Goal: Find specific page/section: Find specific page/section

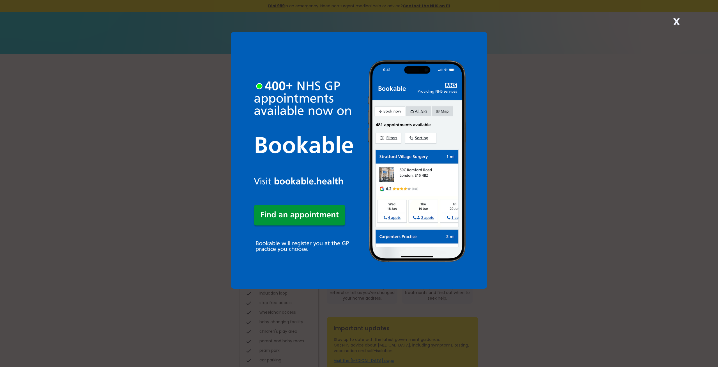
click at [676, 23] on strong "X" at bounding box center [677, 21] width 7 height 13
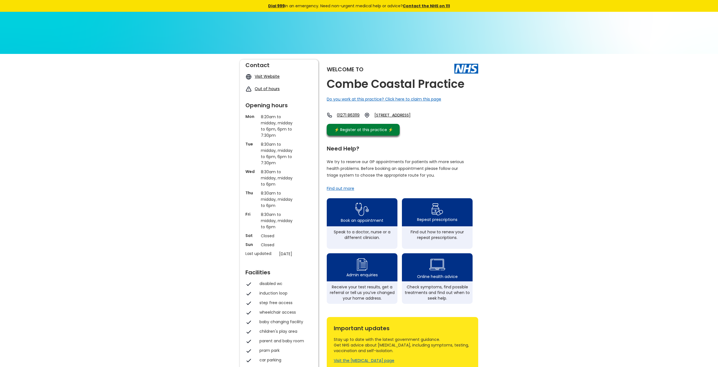
click at [482, 122] on div "Welcome to Combe Coastal Practice Do you work at this practice? Click here to c…" at bounding box center [359, 272] width 718 height 437
click at [416, 214] on div "Repeat prescriptions" at bounding box center [438, 211] width 78 height 31
click at [435, 221] on div "Repeat prescriptions" at bounding box center [437, 219] width 44 height 6
click at [425, 222] on div "Repeat prescriptions" at bounding box center [437, 219] width 44 height 6
click at [376, 216] on div "Book an appointment" at bounding box center [362, 211] width 78 height 31
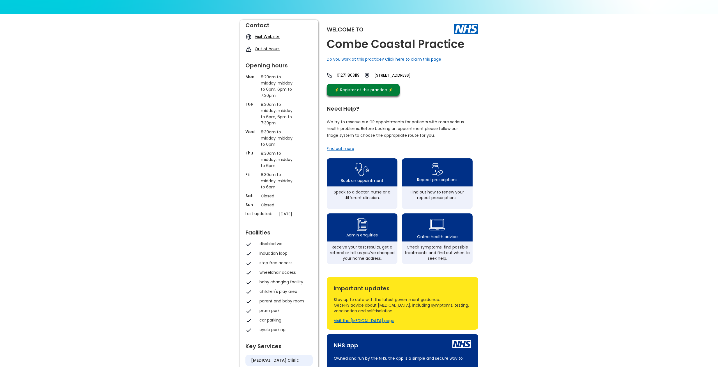
scroll to position [29, 0]
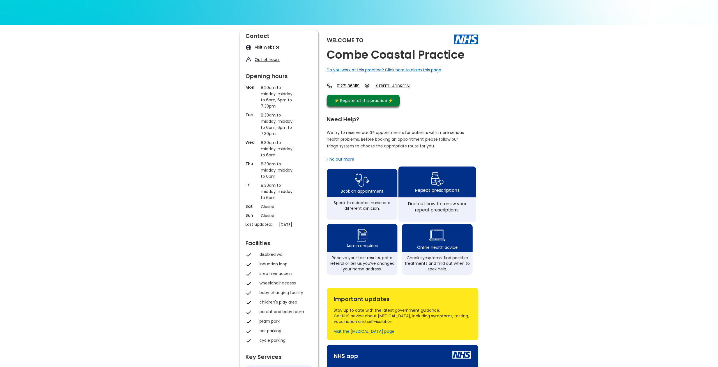
click at [425, 193] on div "Repeat prescriptions" at bounding box center [437, 190] width 44 height 6
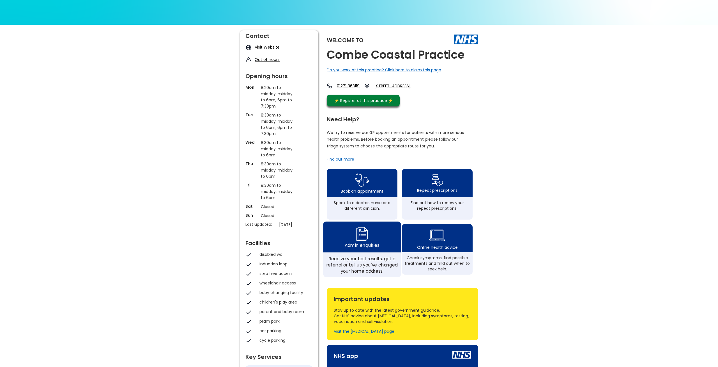
click at [365, 242] on img at bounding box center [362, 233] width 13 height 17
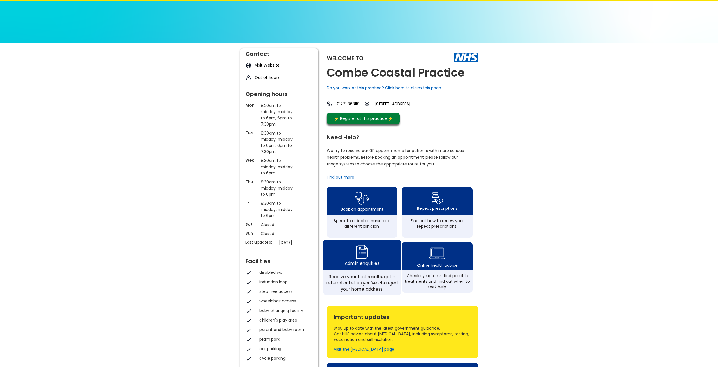
scroll to position [0, 0]
